Goal: Task Accomplishment & Management: Complete application form

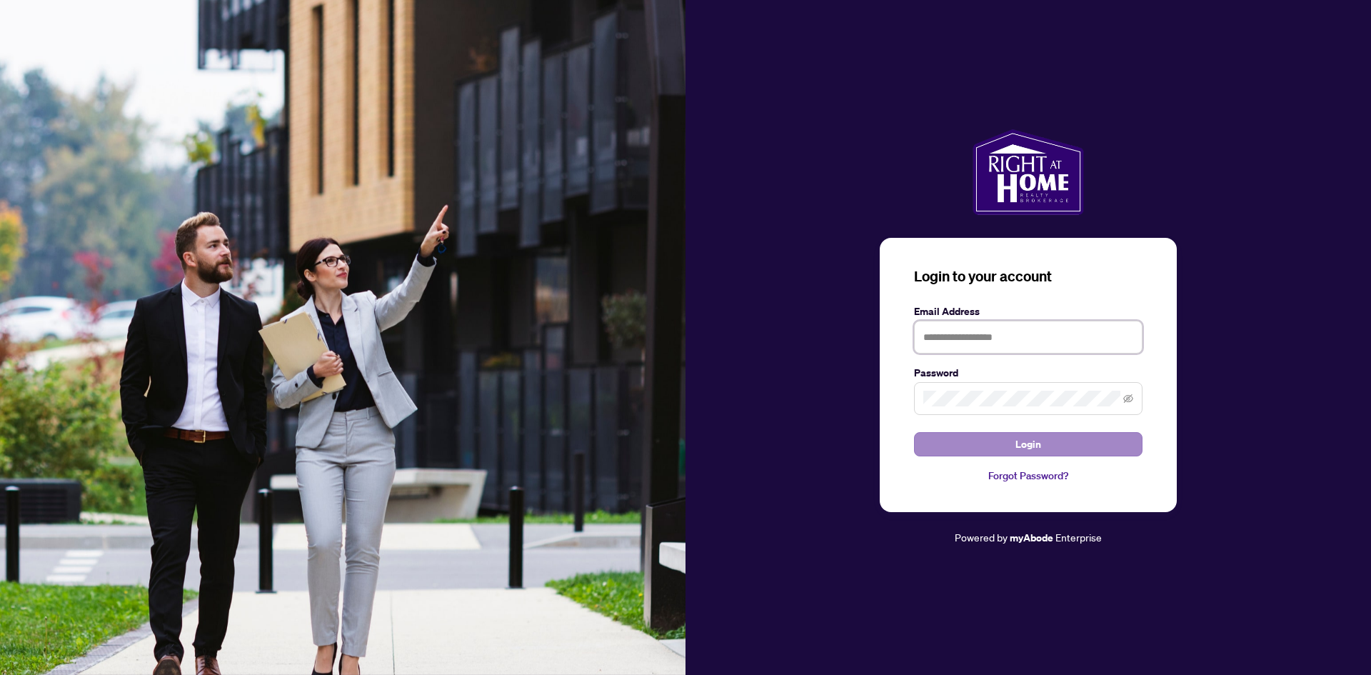
type input "**********"
click at [966, 451] on button "Login" at bounding box center [1028, 444] width 228 height 24
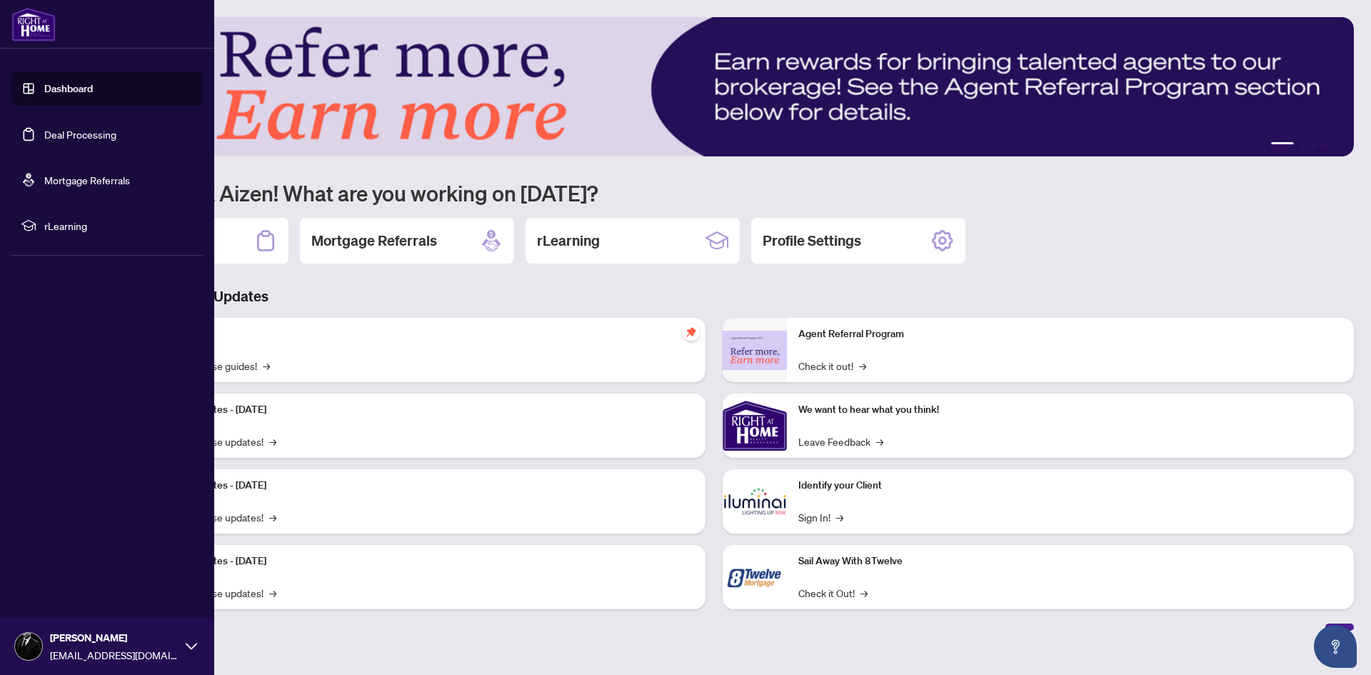
click at [81, 128] on link "Deal Processing" at bounding box center [80, 134] width 72 height 13
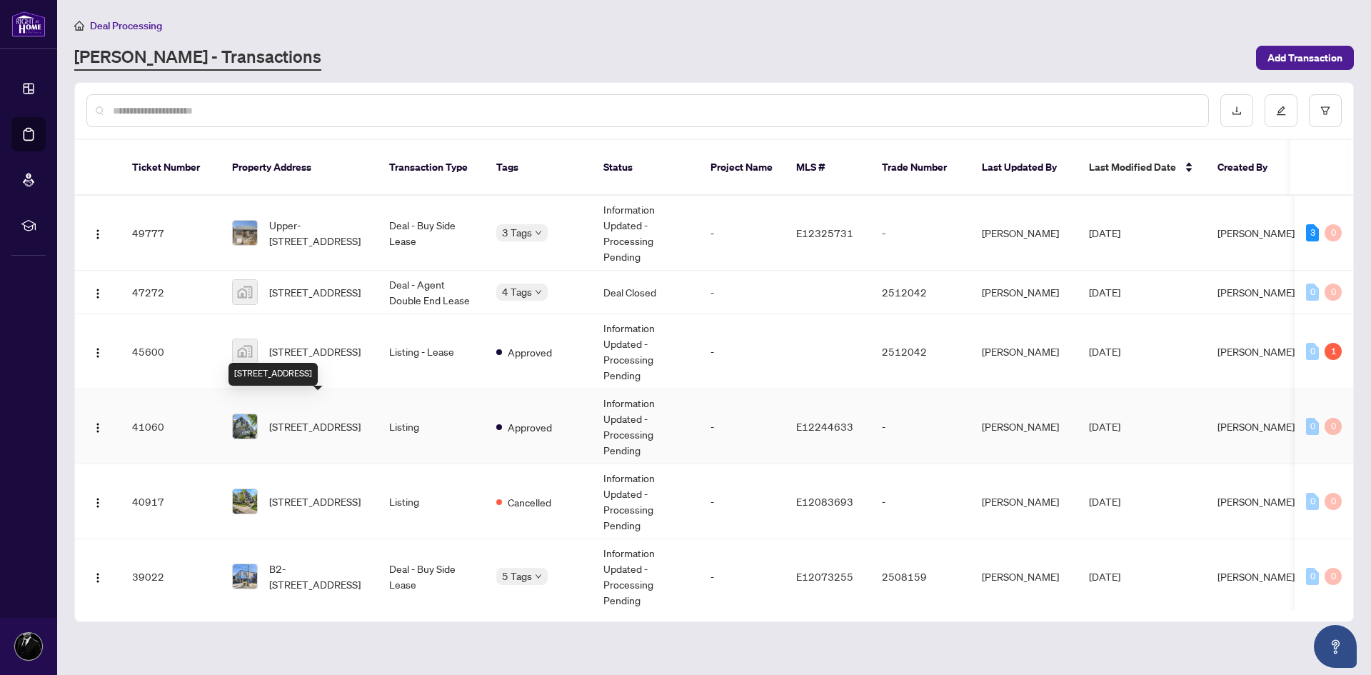
click at [336, 418] on span "[STREET_ADDRESS]" at bounding box center [314, 426] width 91 height 16
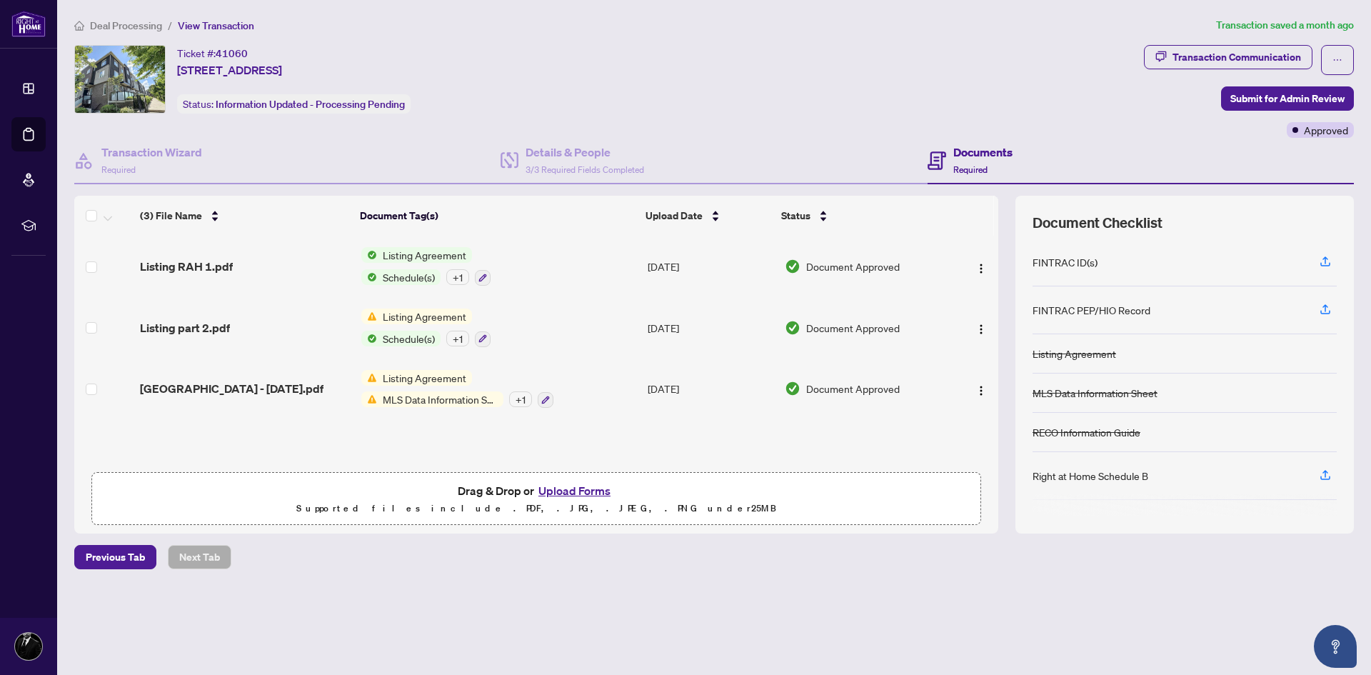
drag, startPoint x: 982, startPoint y: 160, endPoint x: 974, endPoint y: 164, distance: 8.6
click at [981, 160] on div "Documents Required" at bounding box center [982, 161] width 59 height 34
click at [565, 489] on button "Upload Forms" at bounding box center [574, 490] width 81 height 19
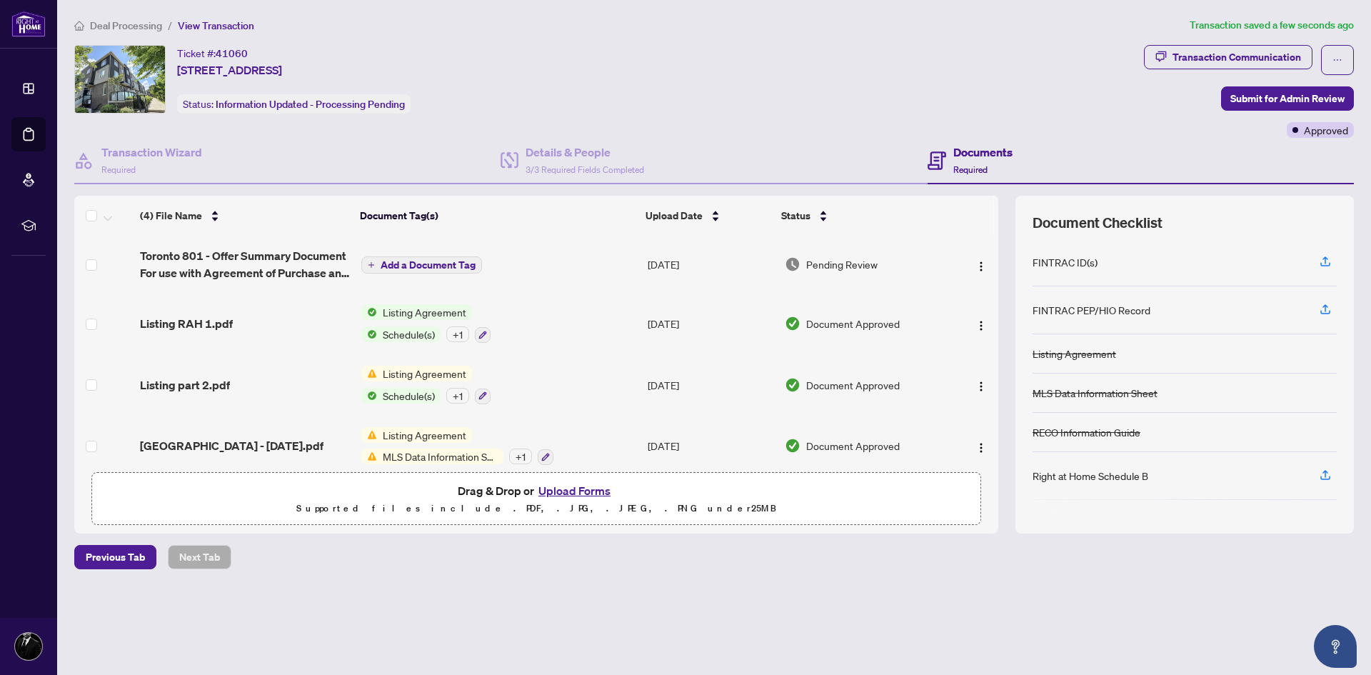
click at [412, 262] on span "Add a Document Tag" at bounding box center [428, 265] width 95 height 10
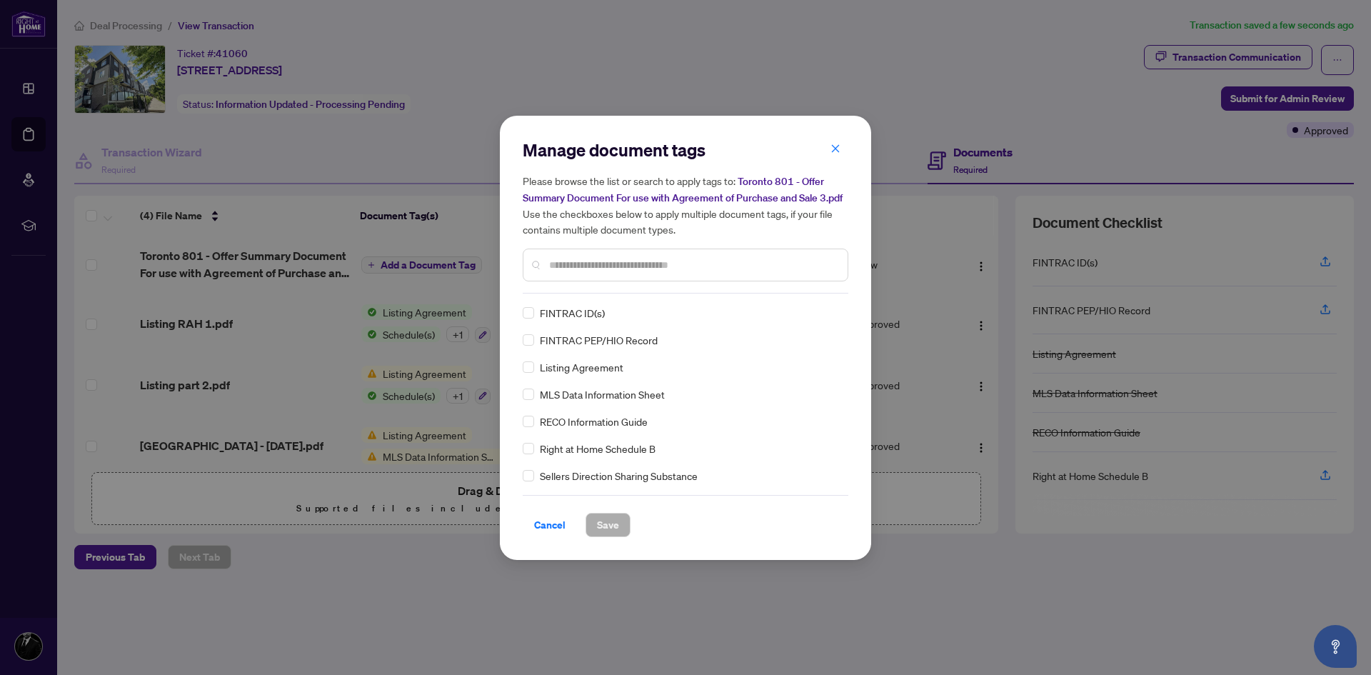
click at [574, 290] on div "Manage document tags Please browse the list or search to apply tags to: Toronto…" at bounding box center [686, 216] width 326 height 155
click at [589, 270] on input "text" at bounding box center [692, 265] width 287 height 16
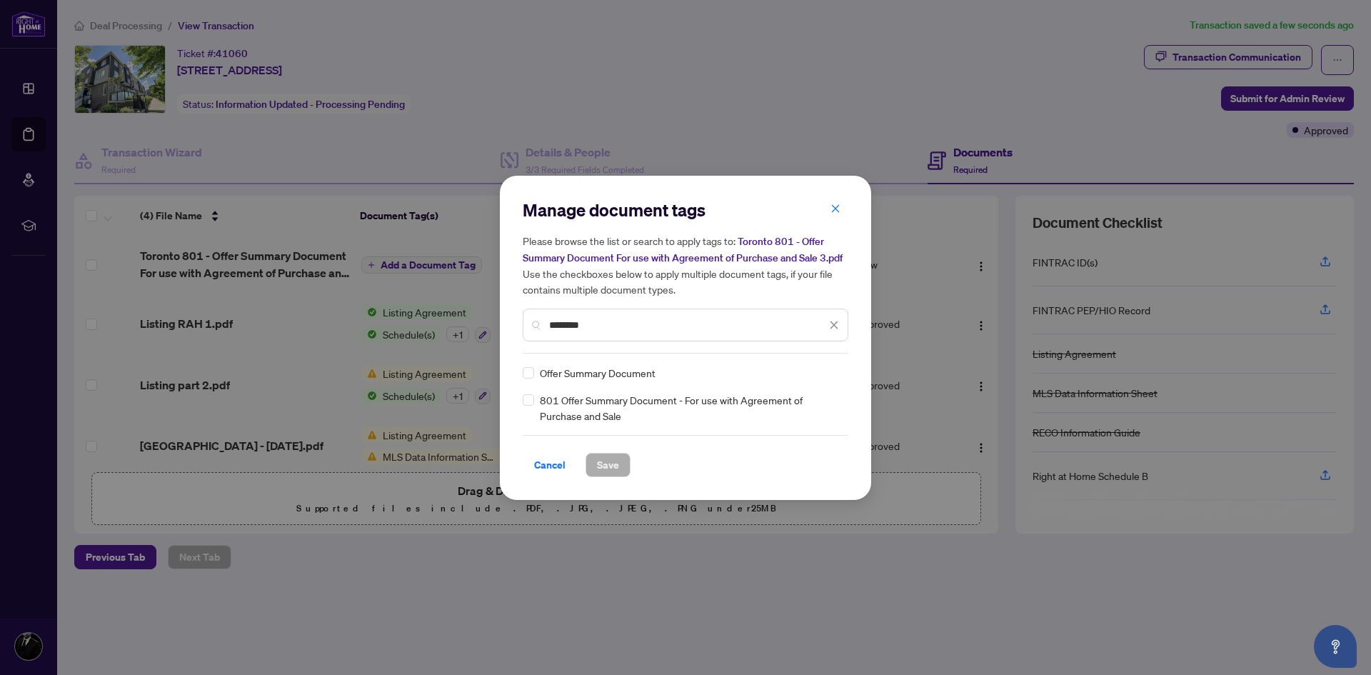
type input "********"
click at [595, 462] on button "Save" at bounding box center [607, 465] width 45 height 24
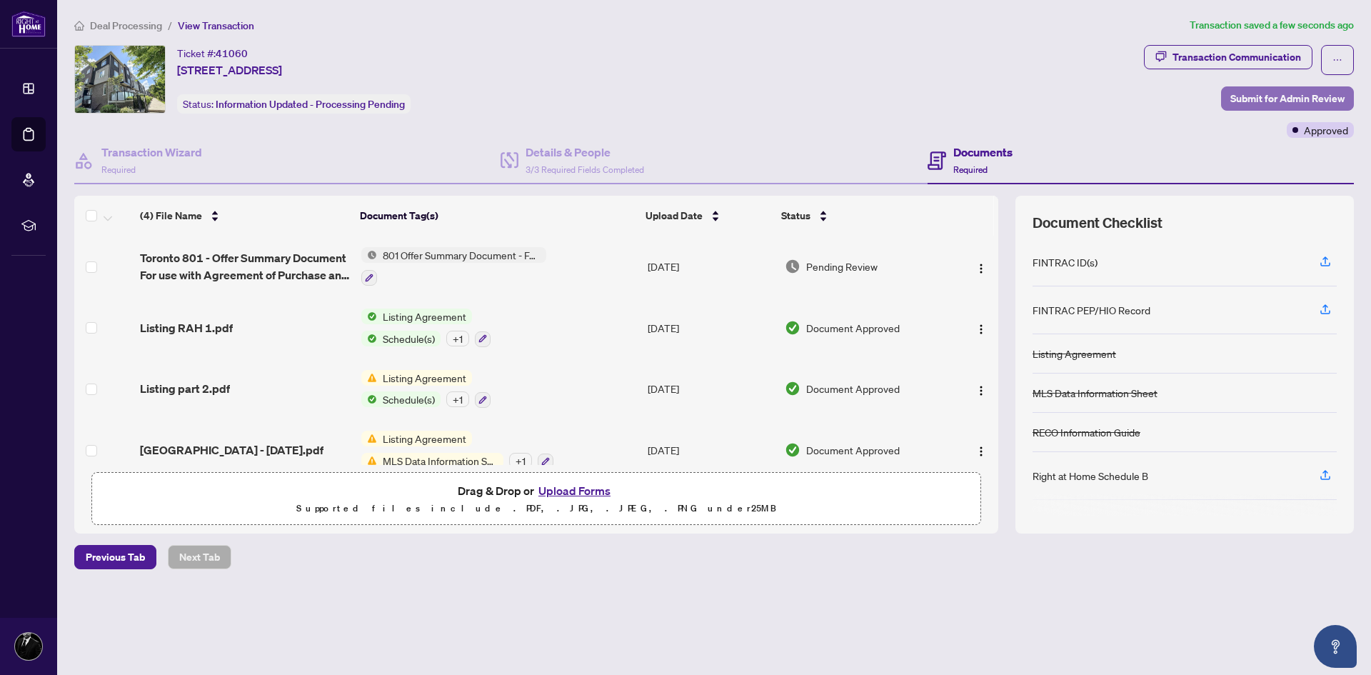
click at [1275, 101] on span "Submit for Admin Review" at bounding box center [1287, 98] width 114 height 23
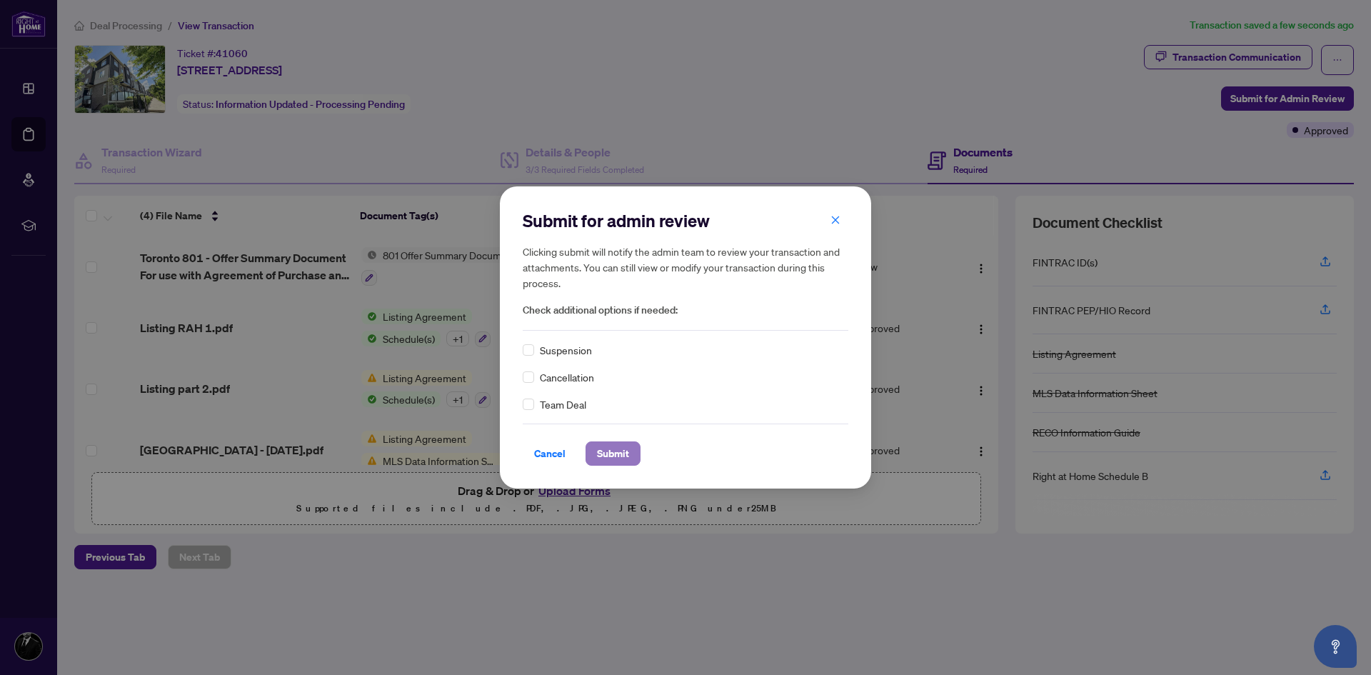
click at [619, 456] on span "Submit" at bounding box center [613, 453] width 32 height 23
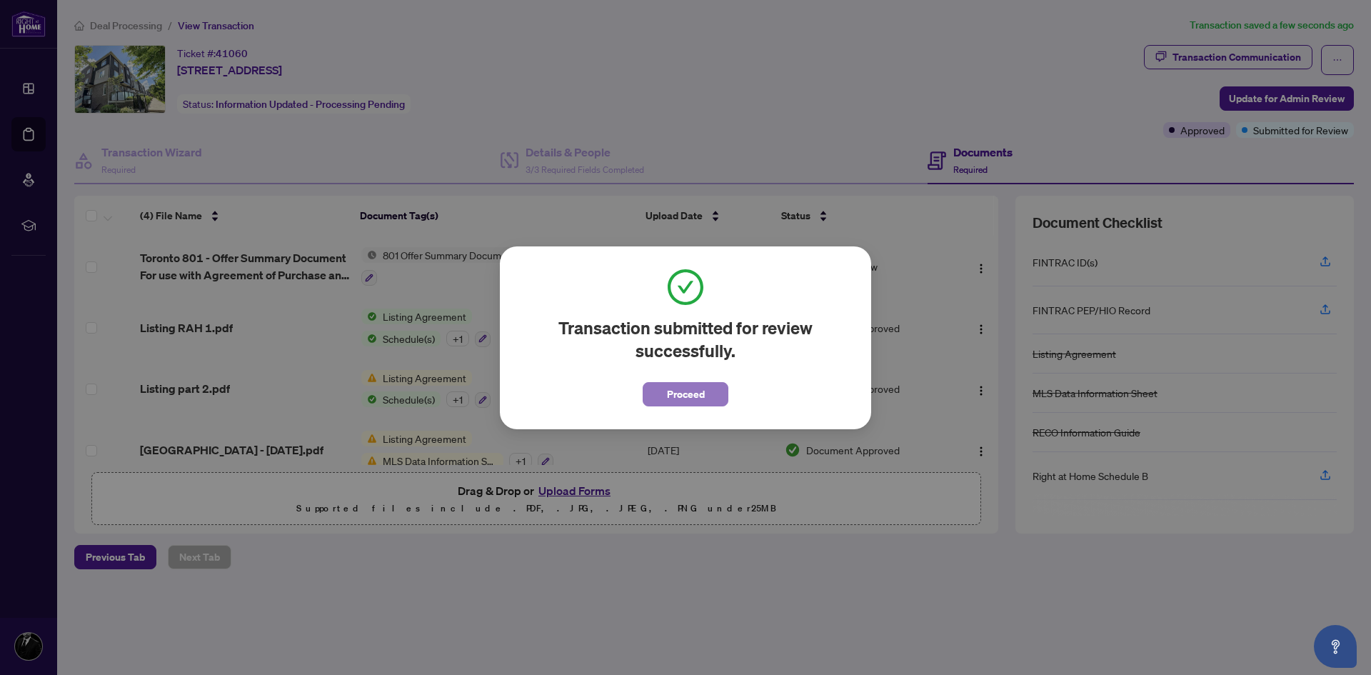
click at [676, 392] on span "Proceed" at bounding box center [686, 394] width 38 height 23
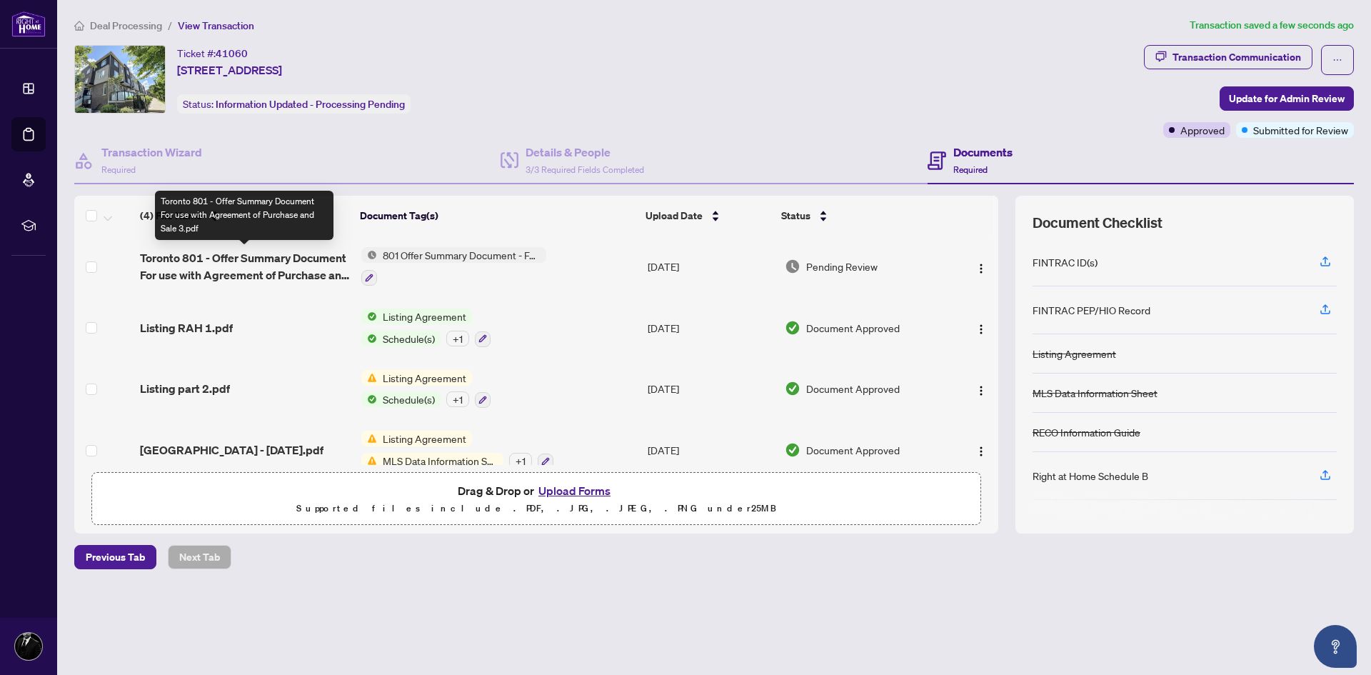
click at [231, 259] on span "Toronto 801 - Offer Summary Document For use with Agreement of Purchase and Sal…" at bounding box center [245, 266] width 210 height 34
